Goal: Information Seeking & Learning: Learn about a topic

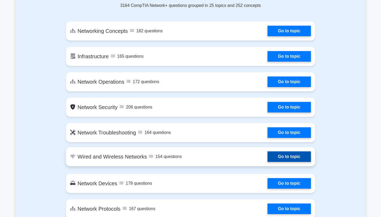
scroll to position [268, 0]
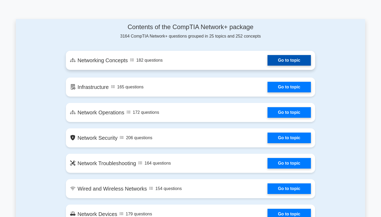
click at [284, 66] on link "Go to topic" at bounding box center [289, 60] width 43 height 11
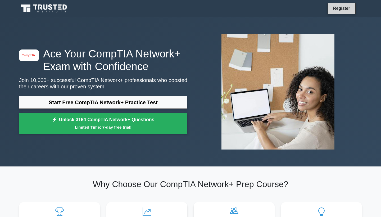
scroll to position [0, 0]
click at [342, 6] on link "Register" at bounding box center [341, 8] width 23 height 7
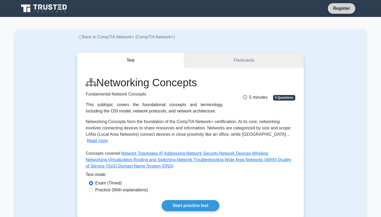
click at [340, 7] on link "Register" at bounding box center [341, 8] width 23 height 7
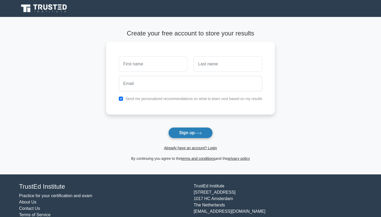
click at [188, 134] on button "Sign up" at bounding box center [190, 132] width 44 height 11
click at [164, 58] on input "text" at bounding box center [153, 62] width 69 height 15
type input "Amir"
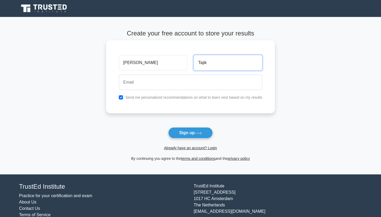
type input "Tajik"
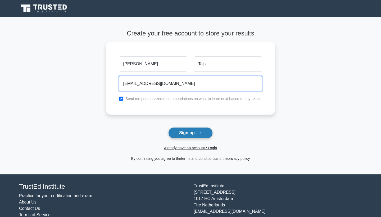
type input "amirtajikfr@gmail.com"
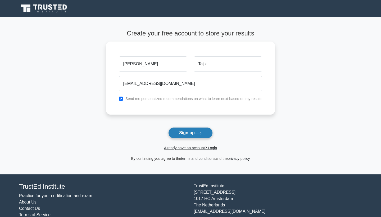
click at [185, 135] on button "Sign up" at bounding box center [190, 132] width 44 height 11
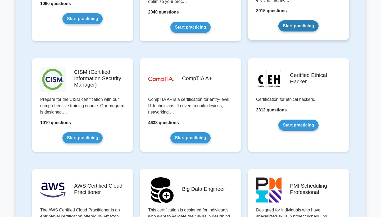
scroll to position [744, 0]
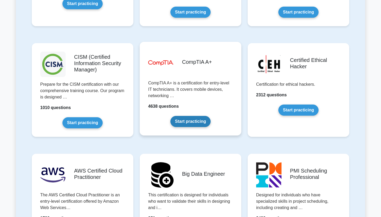
click at [189, 119] on link "Start practicing" at bounding box center [190, 121] width 40 height 11
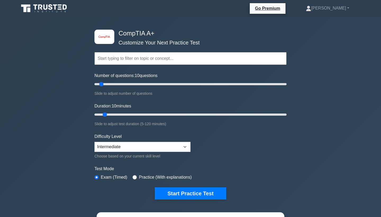
click at [135, 176] on input "radio" at bounding box center [135, 177] width 4 height 4
radio input "true"
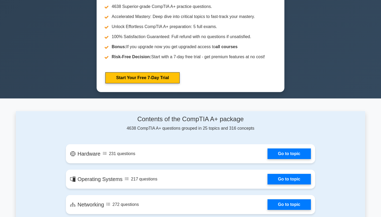
scroll to position [212, 0]
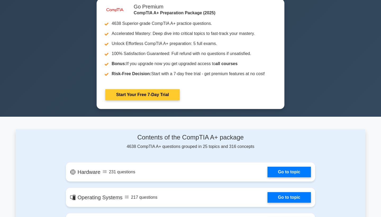
click at [154, 95] on link "Start Your Free 7-Day Trial" at bounding box center [142, 94] width 74 height 11
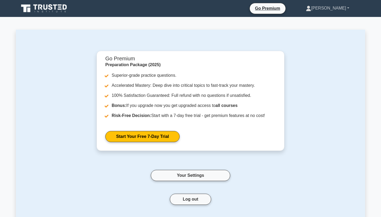
click at [344, 9] on link "[PERSON_NAME]" at bounding box center [327, 8] width 69 height 11
click at [325, 21] on link "Profile" at bounding box center [315, 20] width 42 height 8
click at [284, 7] on link "Go Premium" at bounding box center [268, 8] width 32 height 7
click at [183, 177] on link "Your Settings" at bounding box center [190, 175] width 79 height 11
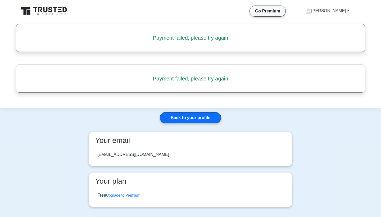
click at [337, 8] on link "[PERSON_NAME]" at bounding box center [327, 11] width 69 height 11
click at [330, 23] on link "Profile" at bounding box center [315, 23] width 42 height 8
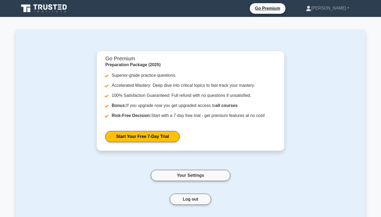
click at [32, 5] on icon at bounding box center [44, 8] width 51 height 10
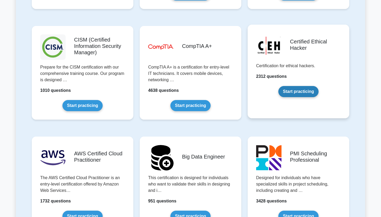
scroll to position [768, 0]
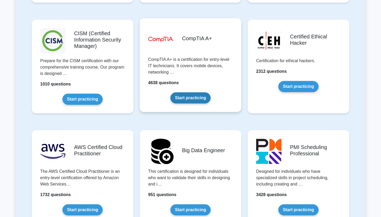
click at [182, 99] on link "Start practicing" at bounding box center [190, 97] width 40 height 11
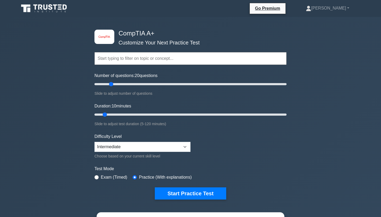
drag, startPoint x: 102, startPoint y: 84, endPoint x: 112, endPoint y: 84, distance: 10.6
type input "20"
click at [112, 84] on input "Number of questions: 20 questions" at bounding box center [191, 84] width 192 height 6
select select "beginner"
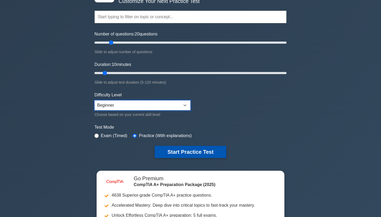
scroll to position [54, 0]
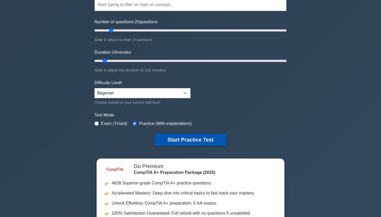
click at [182, 139] on button "Start Practice Test" at bounding box center [190, 140] width 71 height 12
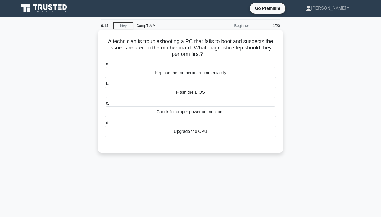
click at [185, 94] on div "Flash the BIOS" at bounding box center [191, 92] width 172 height 11
click at [105, 86] on input "b. Flash the BIOS" at bounding box center [105, 83] width 0 height 3
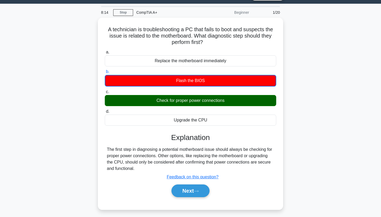
scroll to position [18, 0]
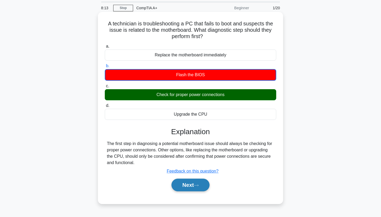
click at [183, 184] on button "Next" at bounding box center [191, 185] width 38 height 13
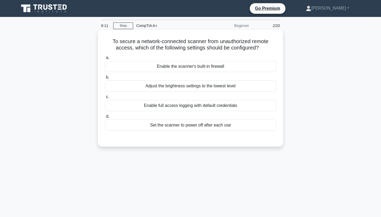
scroll to position [0, 0]
click at [184, 66] on div "Enable the scanner's built-in firewall" at bounding box center [191, 66] width 172 height 11
click at [105, 60] on input "a. Enable the scanner's built-in firewall" at bounding box center [105, 57] width 0 height 3
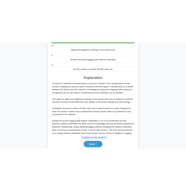
scroll to position [71, 0]
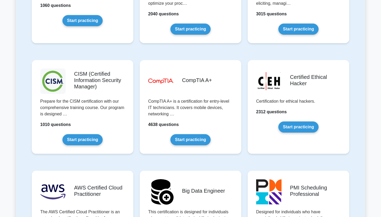
scroll to position [747, 0]
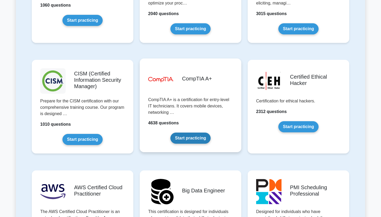
click at [194, 137] on link "Start practicing" at bounding box center [190, 138] width 40 height 11
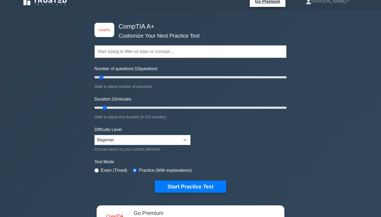
scroll to position [7, 0]
click at [188, 186] on button "Start Practice Test" at bounding box center [190, 187] width 71 height 12
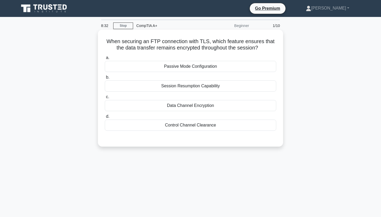
click at [191, 68] on div "Passive Mode Configuration" at bounding box center [191, 66] width 172 height 11
click at [105, 60] on input "a. Passive Mode Configuration" at bounding box center [105, 57] width 0 height 3
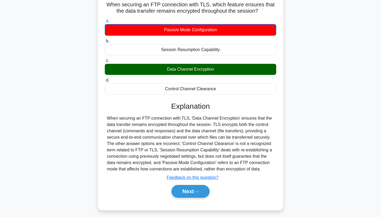
scroll to position [37, 0]
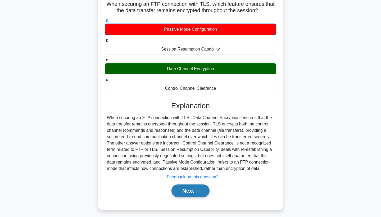
click at [190, 189] on button "Next" at bounding box center [191, 191] width 38 height 13
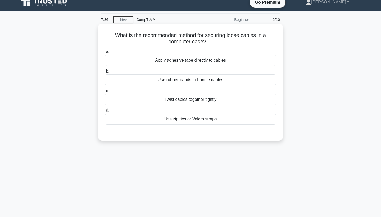
scroll to position [5, 0]
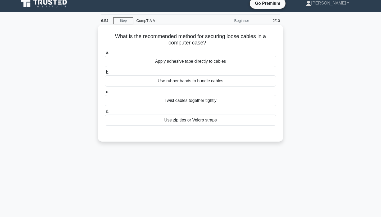
click at [181, 120] on div "Use zip ties or Velcro straps" at bounding box center [191, 120] width 172 height 11
click at [105, 113] on input "d. Use zip ties or Velcro straps" at bounding box center [105, 111] width 0 height 3
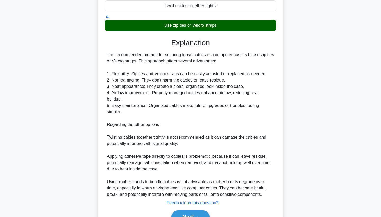
scroll to position [103, 0]
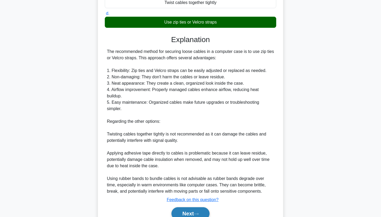
click at [188, 209] on button "Next" at bounding box center [191, 213] width 38 height 13
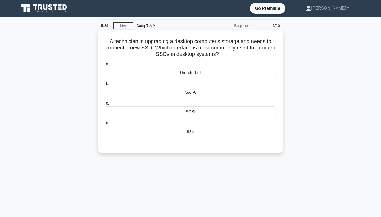
scroll to position [0, 0]
click at [191, 89] on div "SATA" at bounding box center [191, 92] width 172 height 11
click at [105, 86] on input "b. SATA" at bounding box center [105, 83] width 0 height 3
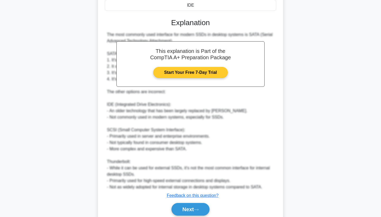
scroll to position [127, 0]
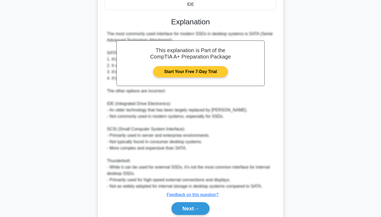
click at [183, 71] on link "Start Your Free 7-Day Trial" at bounding box center [190, 71] width 74 height 11
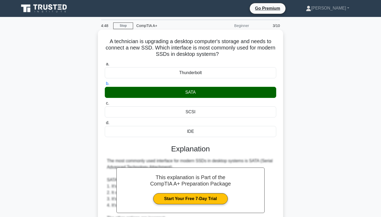
scroll to position [0, 0]
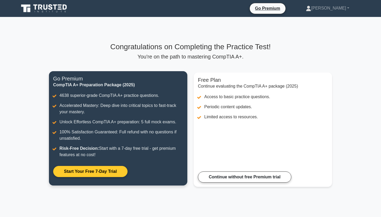
click at [81, 174] on link "Start Your Free 7-Day Trial" at bounding box center [90, 171] width 74 height 11
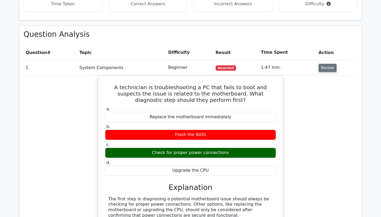
click at [325, 67] on button "Review" at bounding box center [328, 68] width 18 height 8
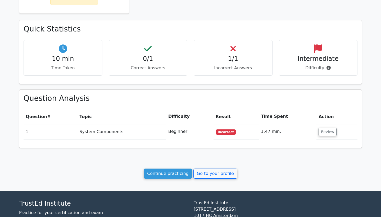
scroll to position [147, 0]
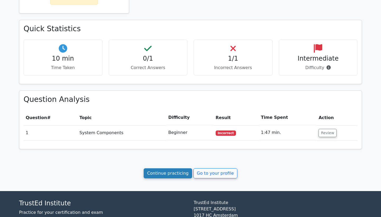
click at [179, 174] on link "Continue practicing" at bounding box center [168, 173] width 48 height 10
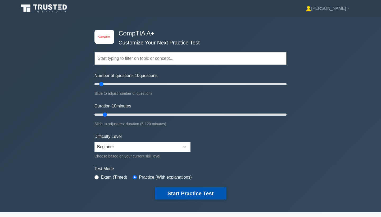
click at [198, 194] on button "Start Practice Test" at bounding box center [190, 193] width 71 height 12
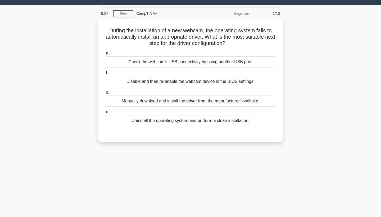
scroll to position [12, 0]
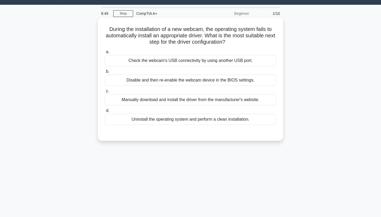
click at [172, 79] on div "Disable and then re-enable the webcam device in the BIOS settings." at bounding box center [191, 80] width 172 height 11
click at [105, 73] on input "b. Disable and then re-enable the webcam device in the BIOS settings." at bounding box center [105, 71] width 0 height 3
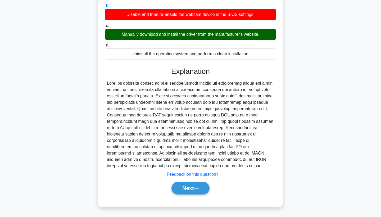
scroll to position [78, 0]
click at [185, 186] on button "Next" at bounding box center [191, 188] width 38 height 13
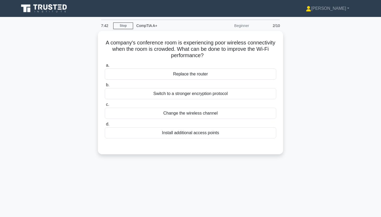
scroll to position [0, 0]
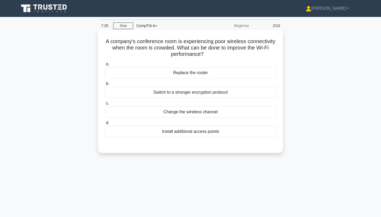
click at [193, 132] on div "Install additional access points" at bounding box center [191, 131] width 172 height 11
click at [105, 125] on input "d. Install additional access points" at bounding box center [105, 122] width 0 height 3
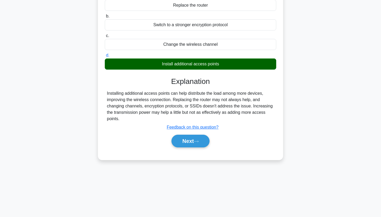
scroll to position [69, 0]
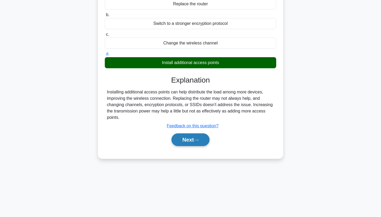
click at [187, 143] on button "Next" at bounding box center [191, 139] width 38 height 13
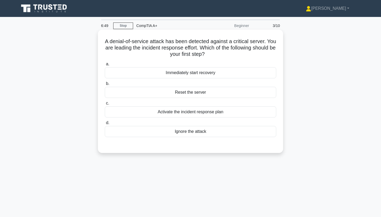
scroll to position [0, 0]
click at [197, 73] on div "Immediately start recovery" at bounding box center [191, 72] width 172 height 11
click at [105, 66] on input "a. Immediately start recovery" at bounding box center [105, 63] width 0 height 3
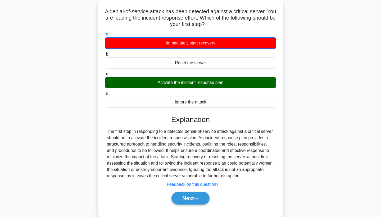
scroll to position [30, 0]
click at [189, 200] on button "Next" at bounding box center [191, 198] width 38 height 13
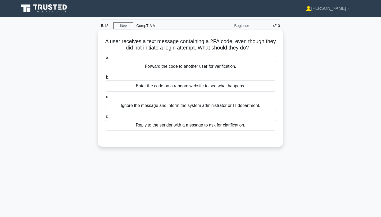
scroll to position [0, 0]
click at [222, 107] on div "Ignore the message and inform the system administrator or IT department." at bounding box center [191, 105] width 172 height 11
click at [105, 99] on input "c. Ignore the message and inform the system administrator or IT department." at bounding box center [105, 96] width 0 height 3
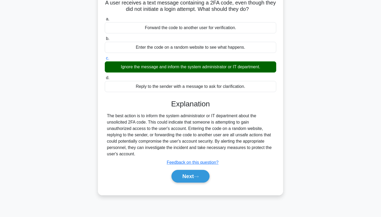
scroll to position [41, 0]
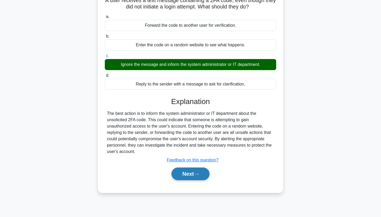
click at [178, 168] on button "Next" at bounding box center [191, 174] width 38 height 13
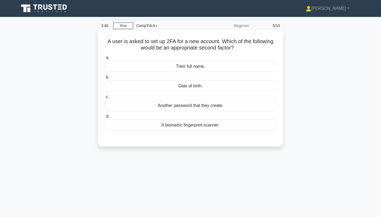
scroll to position [0, 0]
click at [193, 105] on div "Another password that they create." at bounding box center [191, 105] width 172 height 11
click at [105, 99] on input "c. Another password that they create." at bounding box center [105, 96] width 0 height 3
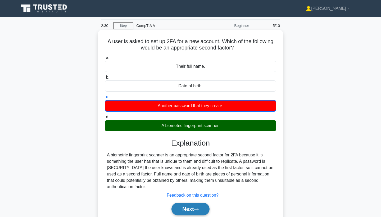
click at [190, 208] on button "Next" at bounding box center [191, 209] width 38 height 13
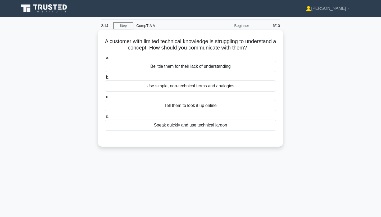
click at [199, 86] on div "Use simple, non-technical terms and analogies" at bounding box center [191, 85] width 172 height 11
click at [105, 79] on input "b. Use simple, non-technical terms and analogies" at bounding box center [105, 77] width 0 height 3
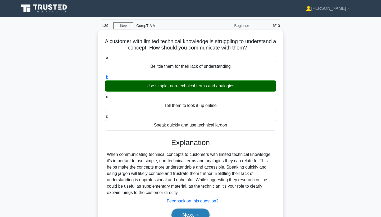
click at [186, 211] on button "Next" at bounding box center [191, 215] width 38 height 13
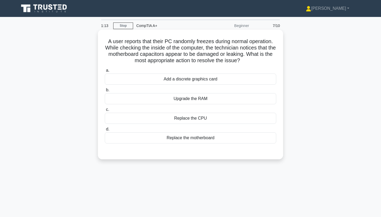
click at [196, 140] on div "Replace the motherboard" at bounding box center [191, 137] width 172 height 11
click at [105, 131] on input "d. Replace the motherboard" at bounding box center [105, 129] width 0 height 3
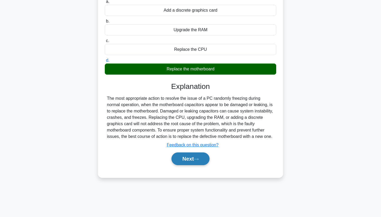
scroll to position [69, 0]
click at [188, 161] on button "Next" at bounding box center [191, 158] width 38 height 13
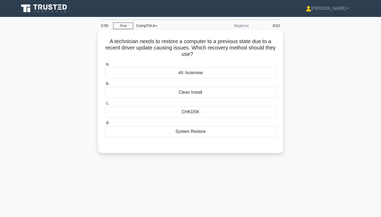
scroll to position [0, 0]
click at [197, 134] on div "System Restore" at bounding box center [191, 131] width 172 height 11
click at [105, 125] on input "d. System Restore" at bounding box center [105, 122] width 0 height 3
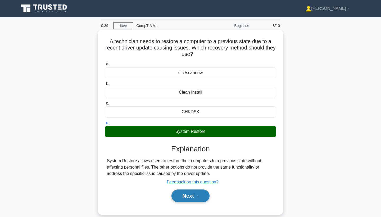
click at [184, 201] on button "Next" at bounding box center [191, 196] width 38 height 13
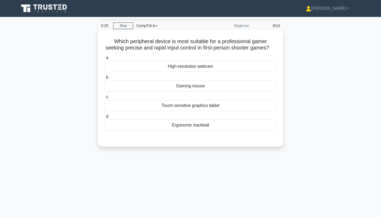
click at [174, 109] on div "Touch-sensitive graphics tablet" at bounding box center [191, 105] width 172 height 11
click at [105, 99] on input "c. Touch-sensitive graphics tablet" at bounding box center [105, 96] width 0 height 3
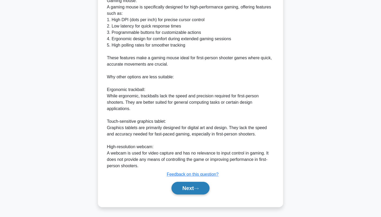
click at [191, 187] on button "Next" at bounding box center [191, 188] width 38 height 13
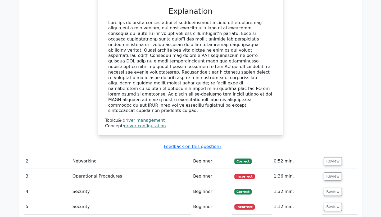
scroll to position [444, 0]
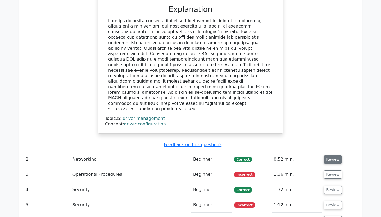
click at [331, 155] on button "Review" at bounding box center [333, 159] width 18 height 8
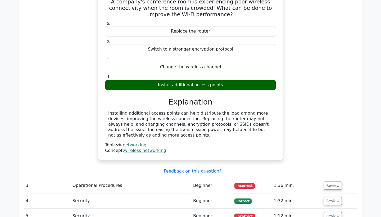
scroll to position [622, 0]
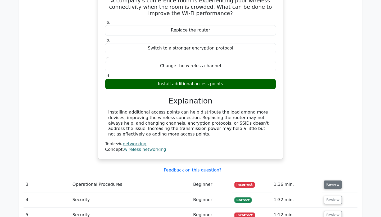
click at [329, 181] on button "Review" at bounding box center [333, 185] width 18 height 8
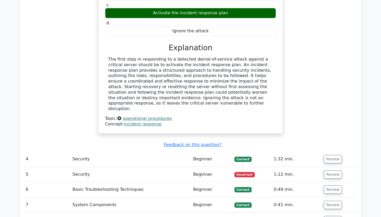
scroll to position [879, 0]
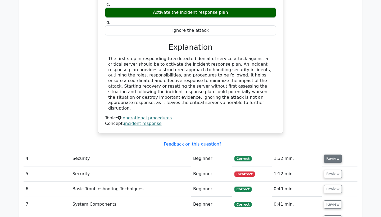
click at [328, 155] on button "Review" at bounding box center [333, 159] width 18 height 8
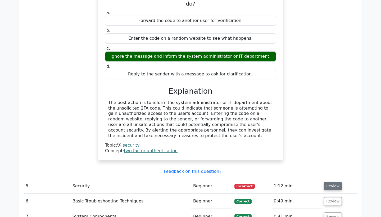
scroll to position [1069, 0]
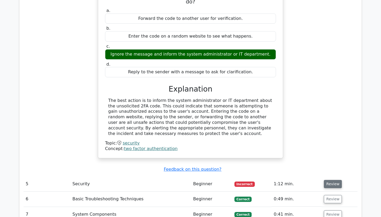
click at [334, 180] on button "Review" at bounding box center [333, 184] width 18 height 8
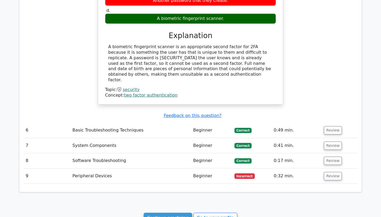
scroll to position [1333, 0]
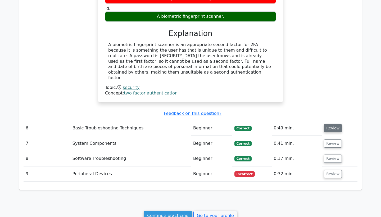
click at [329, 124] on button "Review" at bounding box center [333, 128] width 18 height 8
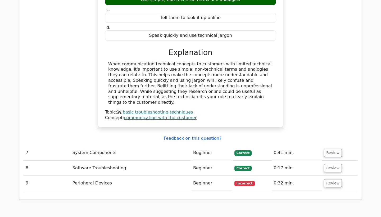
scroll to position [1530, 0]
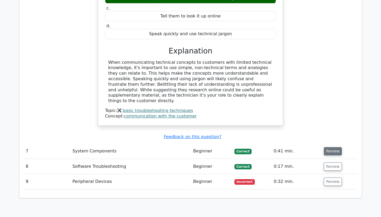
click at [330, 147] on button "Review" at bounding box center [333, 151] width 18 height 8
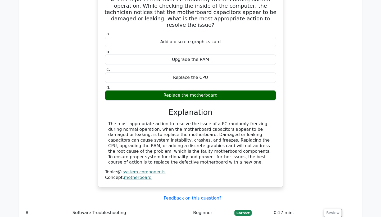
scroll to position [1730, 0]
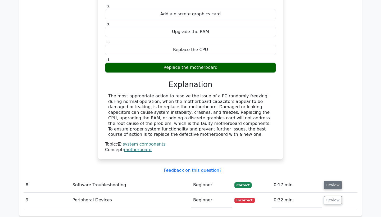
click at [327, 181] on button "Review" at bounding box center [333, 185] width 18 height 8
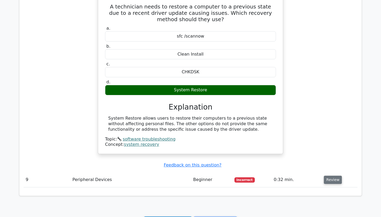
scroll to position [1928, 0]
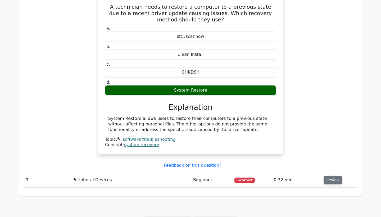
click at [330, 176] on button "Review" at bounding box center [333, 180] width 18 height 8
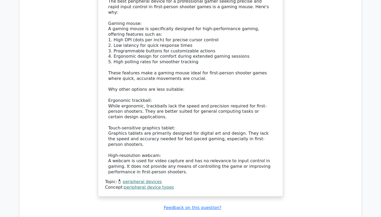
scroll to position [2239, 0]
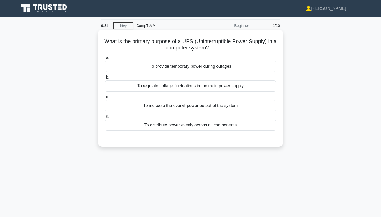
click at [191, 126] on div "To distribute power evenly across all components" at bounding box center [191, 125] width 172 height 11
click at [105, 118] on input "d. To distribute power evenly across all components" at bounding box center [105, 116] width 0 height 3
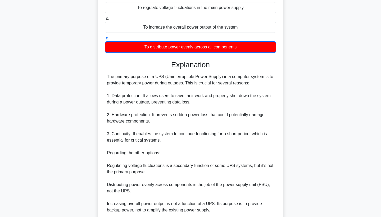
scroll to position [79, 0]
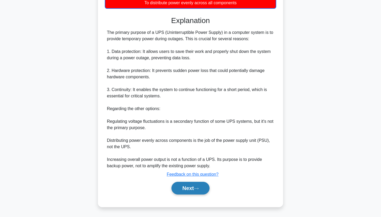
click at [203, 187] on button "Next" at bounding box center [191, 188] width 38 height 13
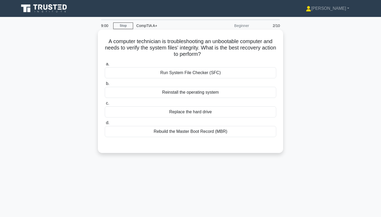
scroll to position [0, 0]
click at [193, 92] on div "Reinstall the operating system" at bounding box center [191, 92] width 172 height 11
click at [105, 86] on input "b. Reinstall the operating system" at bounding box center [105, 83] width 0 height 3
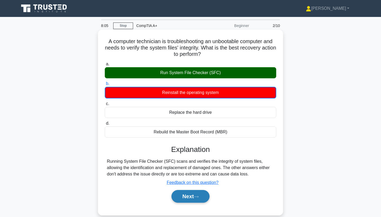
click at [197, 194] on button "Next" at bounding box center [191, 196] width 38 height 13
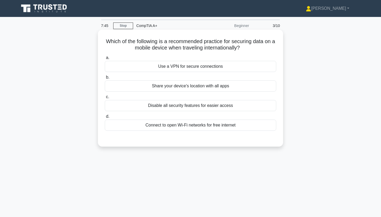
click at [171, 69] on div "Use a VPN for secure connections" at bounding box center [191, 66] width 172 height 11
click at [105, 60] on input "a. Use a VPN for secure connections" at bounding box center [105, 57] width 0 height 3
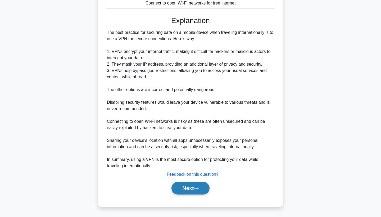
click at [188, 188] on button "Next" at bounding box center [191, 188] width 38 height 13
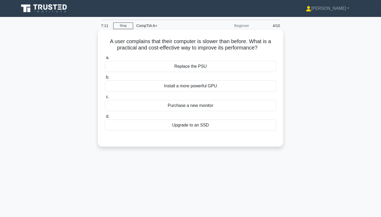
click at [207, 89] on div "Install a more powerful GPU" at bounding box center [191, 85] width 172 height 11
click at [105, 79] on input "b. Install a more powerful GPU" at bounding box center [105, 77] width 0 height 3
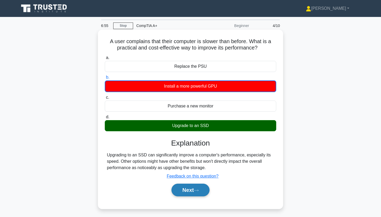
click at [198, 193] on button "Next" at bounding box center [191, 190] width 38 height 13
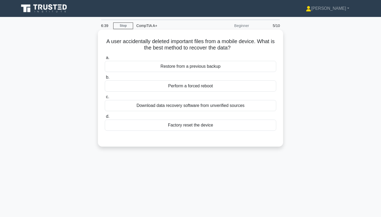
click at [184, 69] on div "Restore from a previous backup" at bounding box center [191, 66] width 172 height 11
click at [105, 60] on input "a. Restore from a previous backup" at bounding box center [105, 57] width 0 height 3
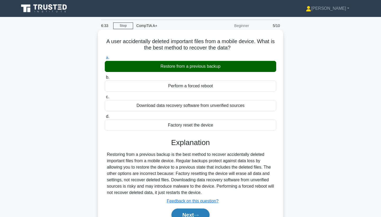
click at [186, 212] on button "Next" at bounding box center [191, 215] width 38 height 13
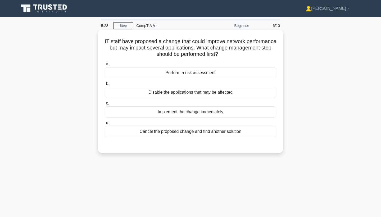
click at [177, 93] on div "Disable the applications that may be affected" at bounding box center [191, 92] width 172 height 11
click at [105, 86] on input "b. Disable the applications that may be affected" at bounding box center [105, 83] width 0 height 3
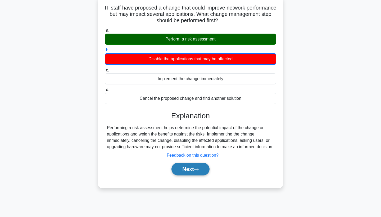
scroll to position [33, 0]
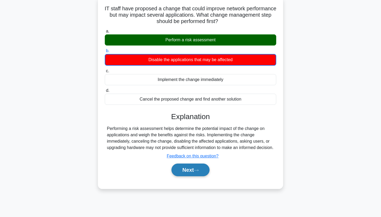
click at [186, 176] on button "Next" at bounding box center [191, 170] width 38 height 13
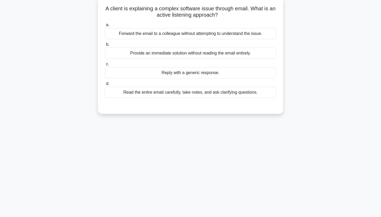
click at [203, 97] on div "Read the entire email carefully, take notes, and ask clarifying questions." at bounding box center [191, 92] width 172 height 11
click at [105, 86] on input "d. Read the entire email carefully, take notes, and ask clarifying questions." at bounding box center [105, 83] width 0 height 3
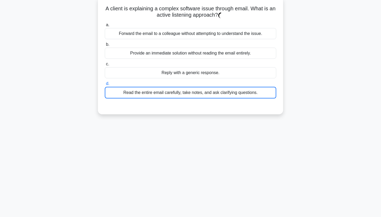
click at [203, 92] on div "Read the entire email carefully, take notes, and ask clarifying questions." at bounding box center [191, 93] width 172 height 12
click at [105, 86] on input "d. Read the entire email carefully, take notes, and ask clarifying questions." at bounding box center [105, 83] width 0 height 3
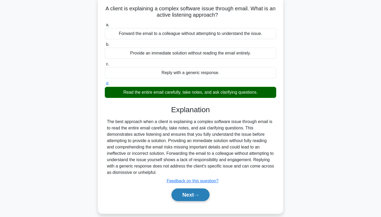
click at [192, 193] on button "Next" at bounding box center [191, 194] width 38 height 13
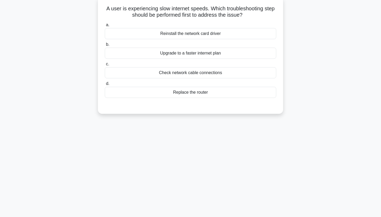
click at [159, 71] on div "Check network cable connections" at bounding box center [191, 72] width 172 height 11
click at [105, 66] on input "c. Check network cable connections" at bounding box center [105, 63] width 0 height 3
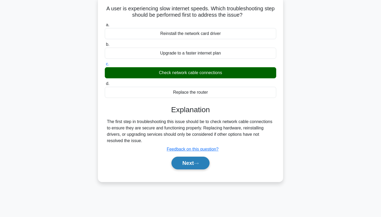
click at [176, 164] on button "Next" at bounding box center [191, 163] width 38 height 13
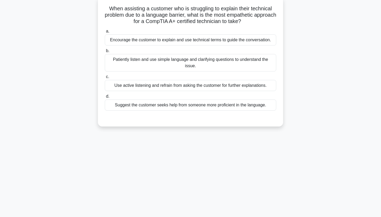
click at [149, 64] on div "Patiently listen and use simple language and clarifying questions to understand…" at bounding box center [191, 62] width 172 height 17
click at [105, 53] on input "b. Patiently listen and use simple language and clarifying questions to underst…" at bounding box center [105, 50] width 0 height 3
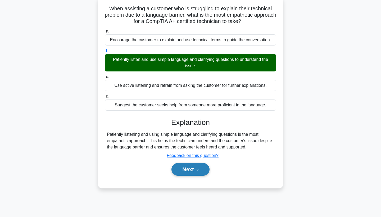
click at [178, 169] on button "Next" at bounding box center [191, 169] width 38 height 13
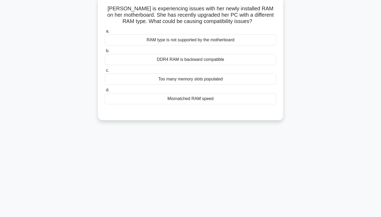
click at [172, 98] on div "Mismatched RAM speed" at bounding box center [191, 98] width 172 height 11
click at [105, 92] on input "d. Mismatched RAM speed" at bounding box center [105, 89] width 0 height 3
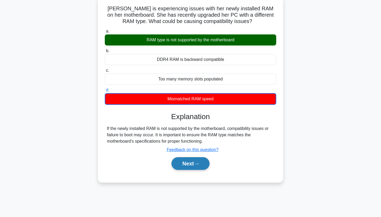
click at [195, 164] on button "Next" at bounding box center [191, 163] width 38 height 13
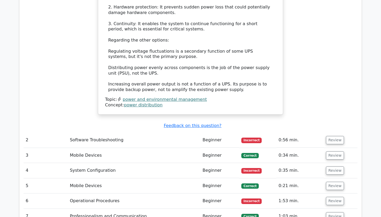
scroll to position [462, 0]
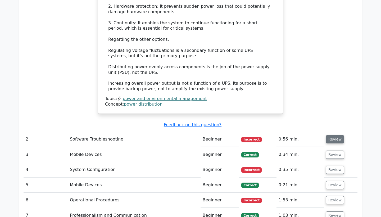
click at [334, 135] on button "Review" at bounding box center [335, 139] width 18 height 8
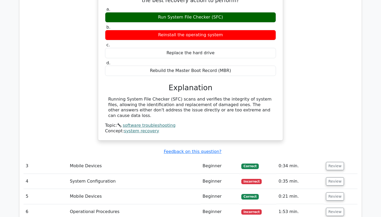
scroll to position [634, 0]
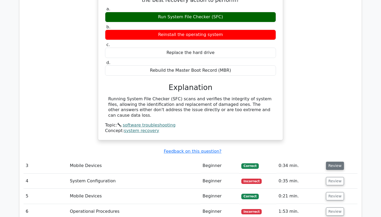
click at [332, 162] on button "Review" at bounding box center [335, 166] width 18 height 8
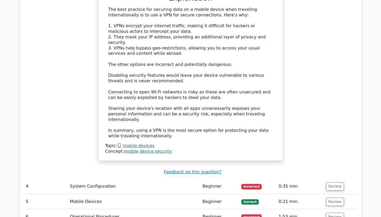
scroll to position [938, 0]
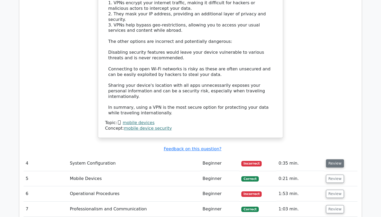
click at [331, 159] on button "Review" at bounding box center [335, 163] width 18 height 8
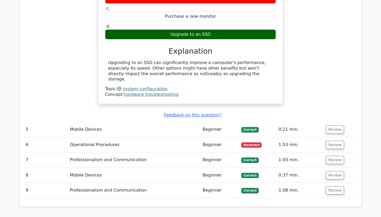
scroll to position [1202, 0]
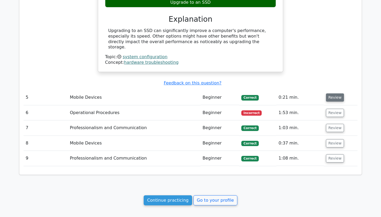
click at [334, 93] on button "Review" at bounding box center [335, 97] width 18 height 8
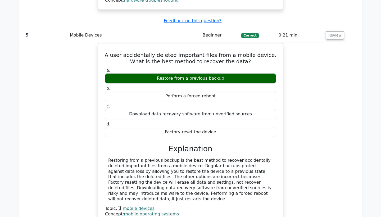
scroll to position [1395, 0]
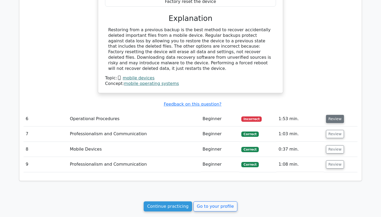
click at [333, 115] on button "Review" at bounding box center [335, 119] width 18 height 8
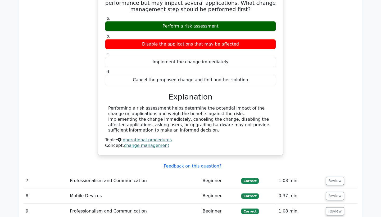
scroll to position [1554, 0]
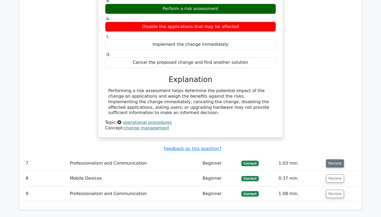
click at [326, 159] on button "Review" at bounding box center [335, 163] width 18 height 8
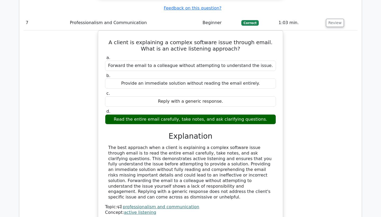
scroll to position [1749, 0]
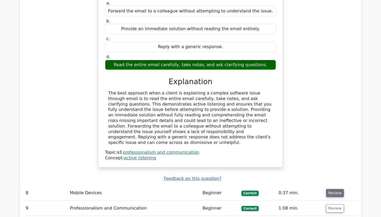
click at [330, 189] on button "Review" at bounding box center [335, 193] width 18 height 8
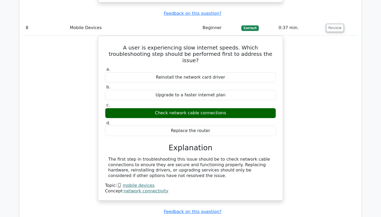
scroll to position [1914, 0]
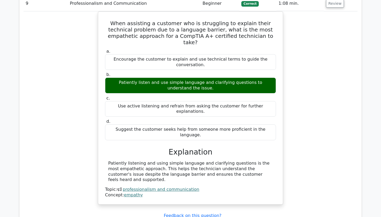
scroll to position [2138, 0]
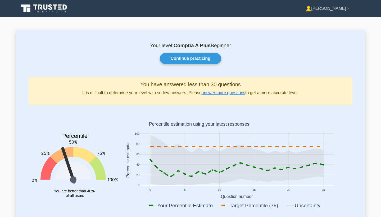
click at [339, 9] on link "[PERSON_NAME]" at bounding box center [327, 8] width 69 height 11
click at [329, 19] on link "Profile" at bounding box center [315, 21] width 42 height 8
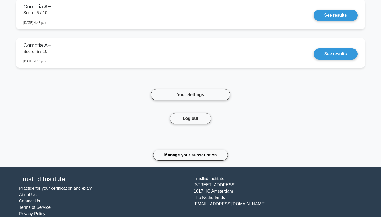
scroll to position [354, 0]
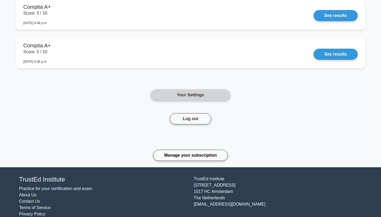
click at [172, 89] on link "Your Settings" at bounding box center [190, 94] width 79 height 11
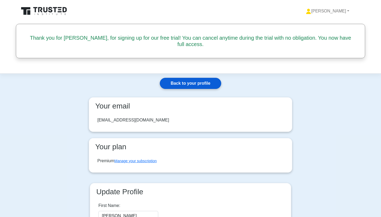
click at [189, 78] on link "Back to your profile" at bounding box center [190, 83] width 61 height 11
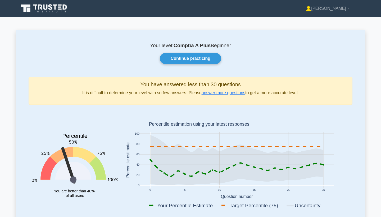
click at [52, 8] on icon at bounding box center [50, 7] width 4 height 6
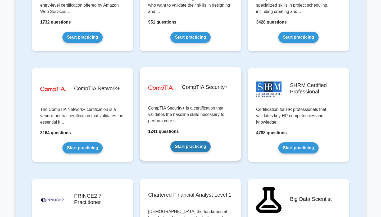
scroll to position [950, 0]
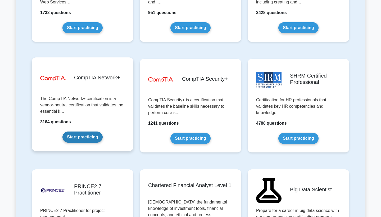
click at [80, 139] on link "Start practicing" at bounding box center [82, 137] width 40 height 11
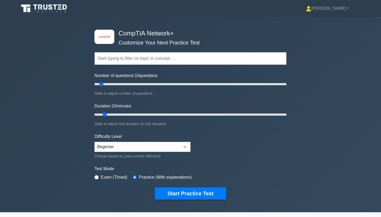
scroll to position [2, 0]
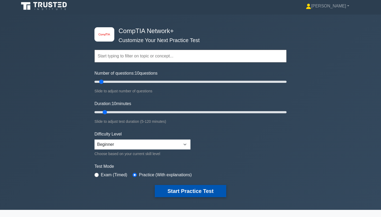
click at [191, 193] on button "Start Practice Test" at bounding box center [190, 191] width 71 height 12
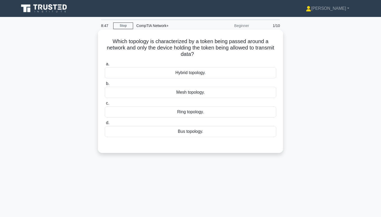
click at [192, 73] on div "Hybrid topology." at bounding box center [191, 72] width 172 height 11
click at [105, 66] on input "a. Hybrid topology." at bounding box center [105, 63] width 0 height 3
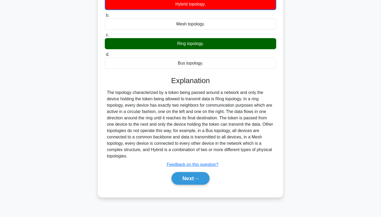
scroll to position [69, 0]
click at [195, 171] on div "Next" at bounding box center [191, 178] width 172 height 17
click at [196, 179] on icon at bounding box center [196, 178] width 5 height 3
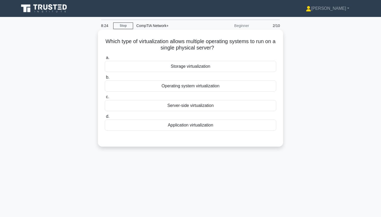
scroll to position [0, 0]
click at [218, 102] on div "Server-side virtualization" at bounding box center [191, 105] width 172 height 11
click at [105, 99] on input "c. Server-side virtualization" at bounding box center [105, 96] width 0 height 3
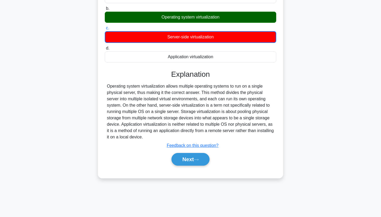
scroll to position [69, 0]
click at [191, 163] on button "Next" at bounding box center [191, 159] width 38 height 13
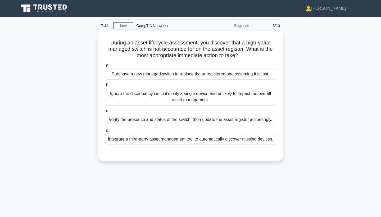
scroll to position [0, 0]
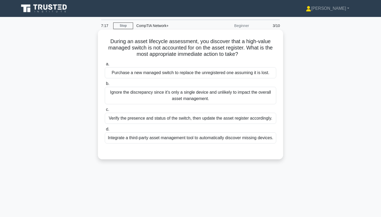
click at [125, 117] on div "Verify the presence and status of the switch, then update the asset register ac…" at bounding box center [191, 118] width 172 height 11
click at [105, 111] on input "c. Verify the presence and status of the switch, then update the asset register…" at bounding box center [105, 109] width 0 height 3
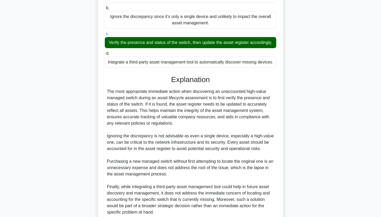
scroll to position [77, 0]
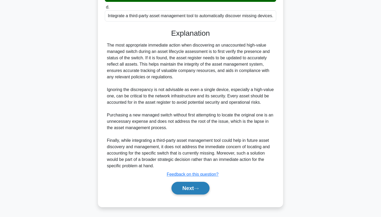
click at [187, 185] on button "Next" at bounding box center [191, 188] width 38 height 13
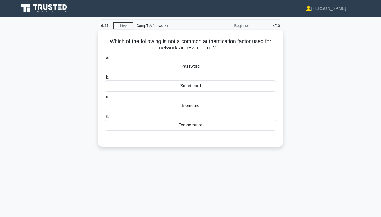
scroll to position [0, 0]
click at [194, 125] on div "Temperature" at bounding box center [191, 125] width 172 height 11
click at [105, 118] on input "d. Temperature" at bounding box center [105, 116] width 0 height 3
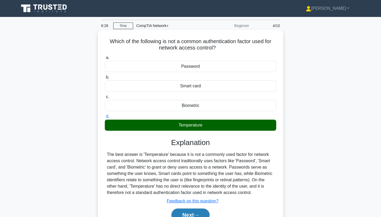
click at [181, 214] on button "Next" at bounding box center [191, 215] width 38 height 13
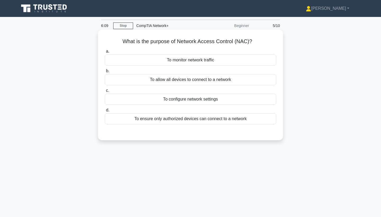
click at [185, 115] on div "To ensure only authorized devices can connect to a network" at bounding box center [191, 118] width 172 height 11
click at [105, 112] on input "d. To ensure only authorized devices can connect to a network" at bounding box center [105, 110] width 0 height 3
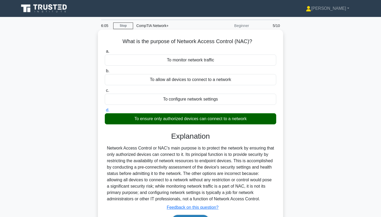
click at [191, 216] on button "Next" at bounding box center [191, 221] width 38 height 13
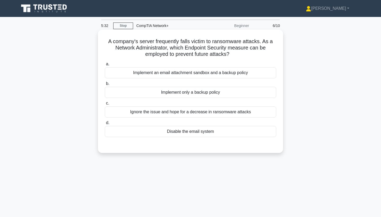
click at [191, 131] on div "Disable the email system" at bounding box center [191, 131] width 172 height 11
click at [105, 125] on input "d. Disable the email system" at bounding box center [105, 122] width 0 height 3
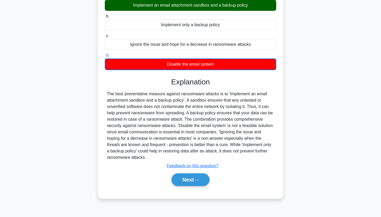
scroll to position [69, 0]
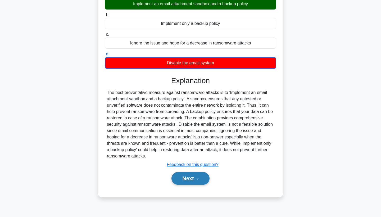
click at [193, 181] on button "Next" at bounding box center [191, 178] width 38 height 13
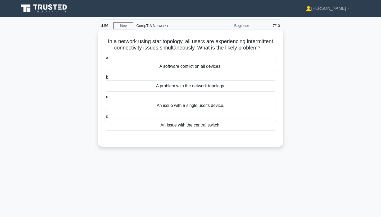
scroll to position [0, 0]
click at [205, 121] on div "An issue with the central switch." at bounding box center [191, 125] width 172 height 11
click at [105, 118] on input "d. An issue with the central switch." at bounding box center [105, 116] width 0 height 3
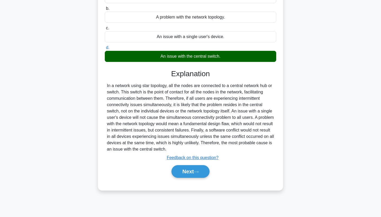
scroll to position [69, 0]
click at [188, 170] on button "Next" at bounding box center [191, 171] width 38 height 13
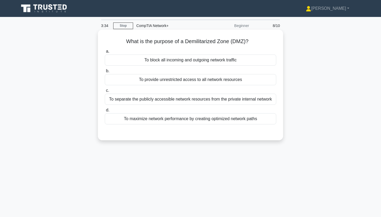
scroll to position [0, 0]
click at [179, 100] on div "To separate the publicly accessible network resources from the private internal…" at bounding box center [191, 99] width 172 height 11
click at [105, 92] on input "c. To separate the publicly accessible network resources from the private inter…" at bounding box center [105, 90] width 0 height 3
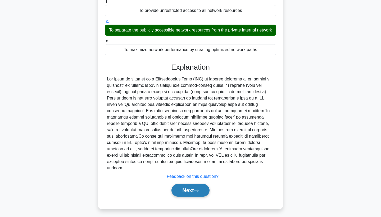
scroll to position [69, 0]
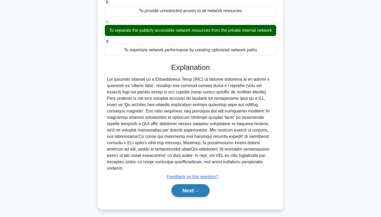
click at [195, 190] on button "Next" at bounding box center [191, 190] width 38 height 13
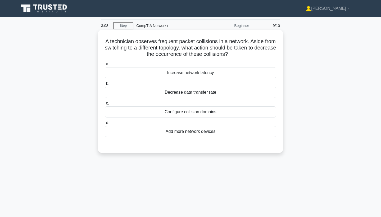
scroll to position [0, 0]
click at [188, 95] on div "Decrease data transfer rate" at bounding box center [191, 92] width 172 height 11
click at [105, 86] on input "b. Decrease data transfer rate" at bounding box center [105, 83] width 0 height 3
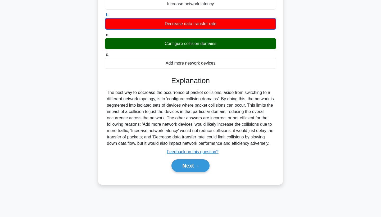
scroll to position [69, 0]
click at [178, 162] on button "Next" at bounding box center [191, 165] width 38 height 13
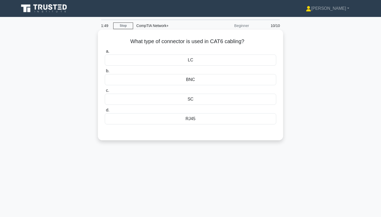
scroll to position [0, 0]
click at [194, 120] on div "RJ45" at bounding box center [191, 118] width 172 height 11
click at [105, 112] on input "d. RJ45" at bounding box center [105, 110] width 0 height 3
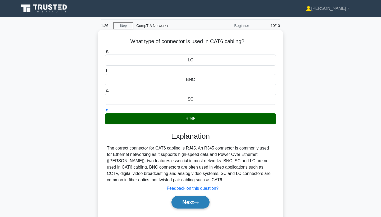
click at [196, 200] on button "Next" at bounding box center [191, 202] width 38 height 13
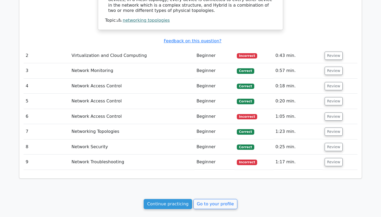
scroll to position [485, 0]
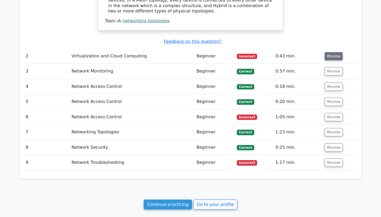
click at [334, 52] on button "Review" at bounding box center [334, 56] width 18 height 8
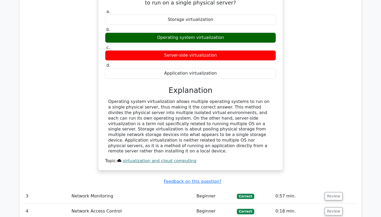
scroll to position [572, 0]
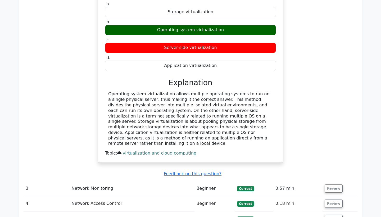
drag, startPoint x: 330, startPoint y: 171, endPoint x: 330, endPoint y: 176, distance: 4.5
click at [330, 185] on button "Review" at bounding box center [334, 189] width 18 height 8
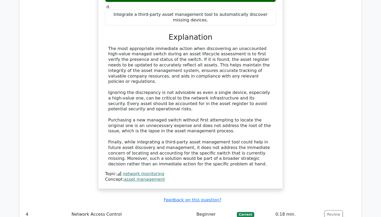
scroll to position [887, 0]
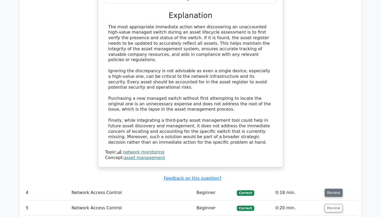
click at [334, 189] on button "Review" at bounding box center [334, 193] width 18 height 8
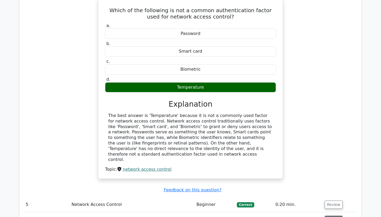
scroll to position [1121, 0]
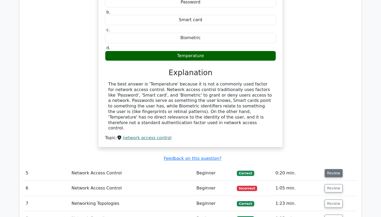
click at [331, 169] on button "Review" at bounding box center [334, 173] width 18 height 8
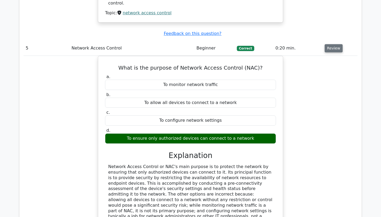
scroll to position [1283, 0]
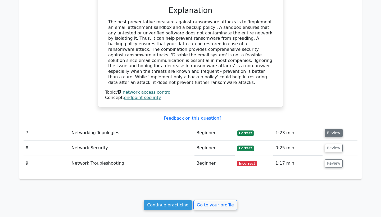
scroll to position [1622, 0]
click at [334, 129] on button "Review" at bounding box center [334, 133] width 18 height 8
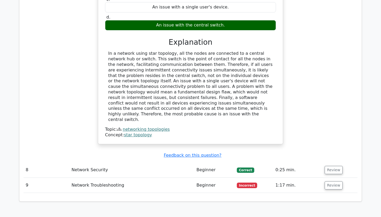
scroll to position [1833, 0]
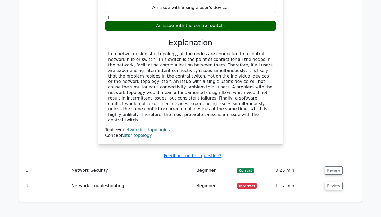
click at [333, 163] on td "Review" at bounding box center [340, 170] width 35 height 15
click at [334, 167] on button "Review" at bounding box center [334, 171] width 18 height 8
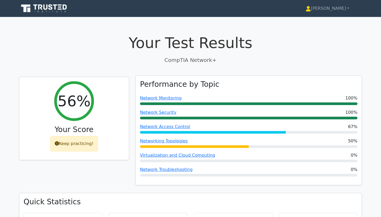
scroll to position [0, 0]
